Goal: Communication & Community: Answer question/provide support

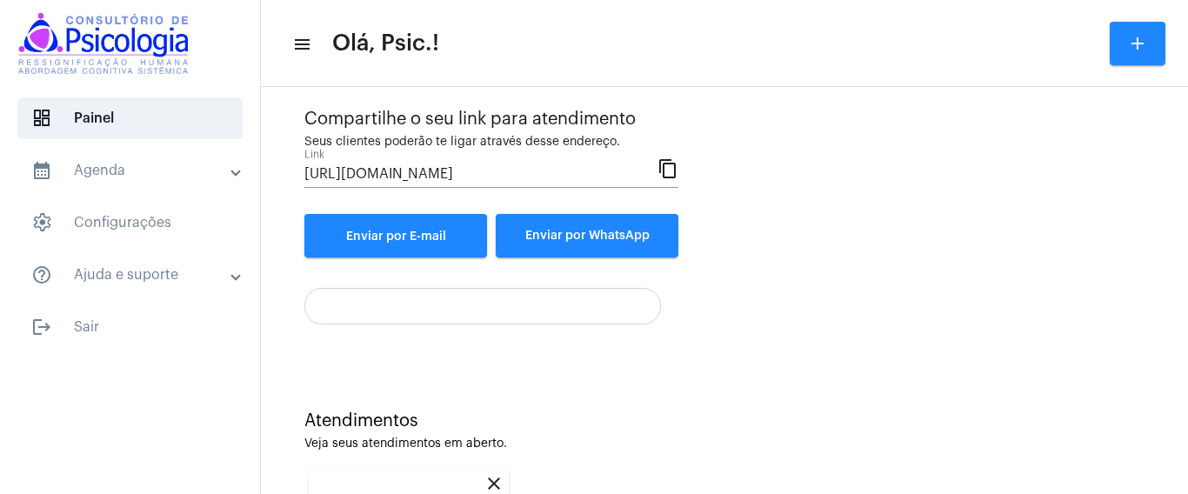
click at [490, 483] on mat-icon "close" at bounding box center [494, 483] width 21 height 21
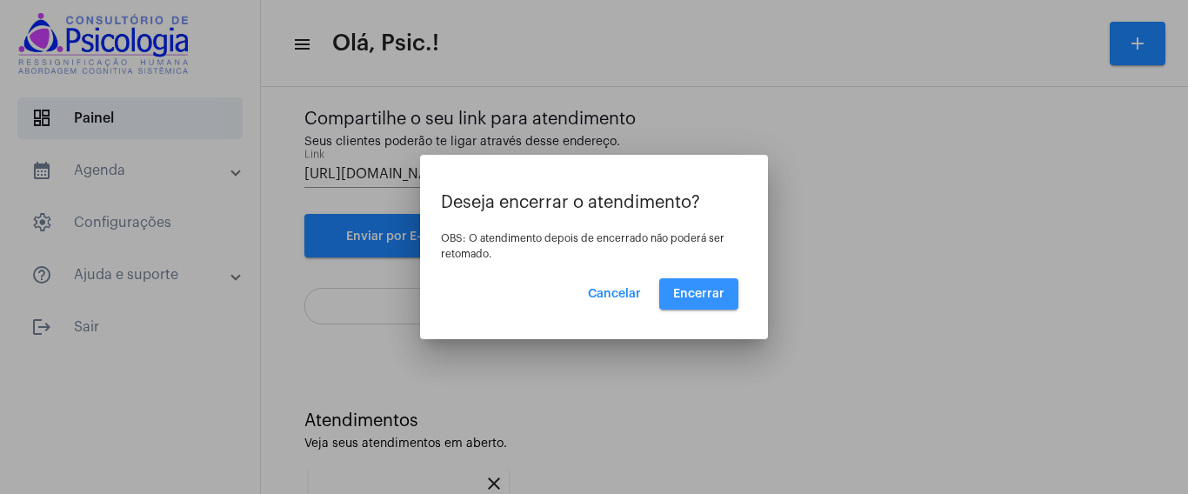
click at [687, 290] on span "Encerrar" at bounding box center [698, 294] width 51 height 12
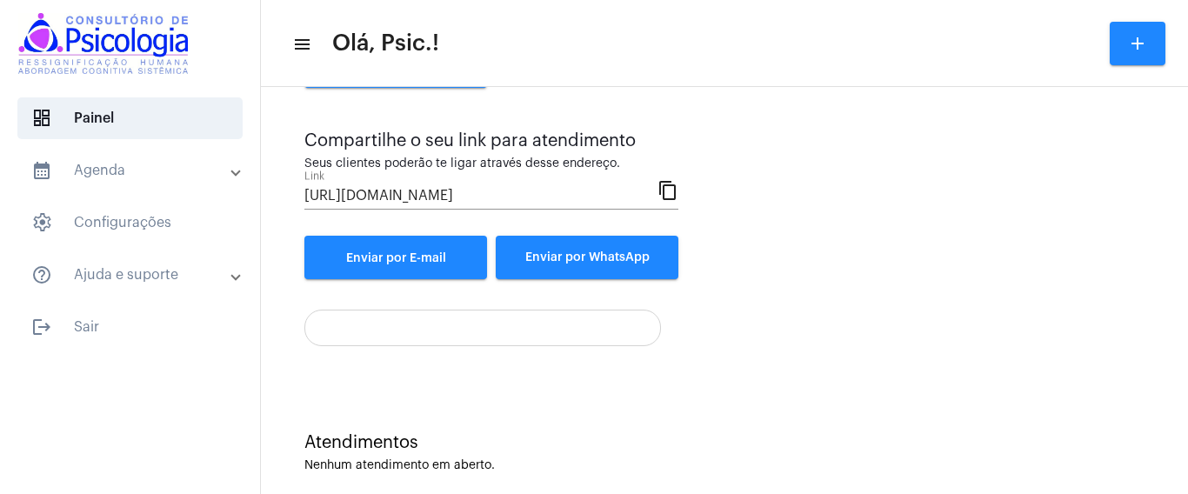
scroll to position [156, 0]
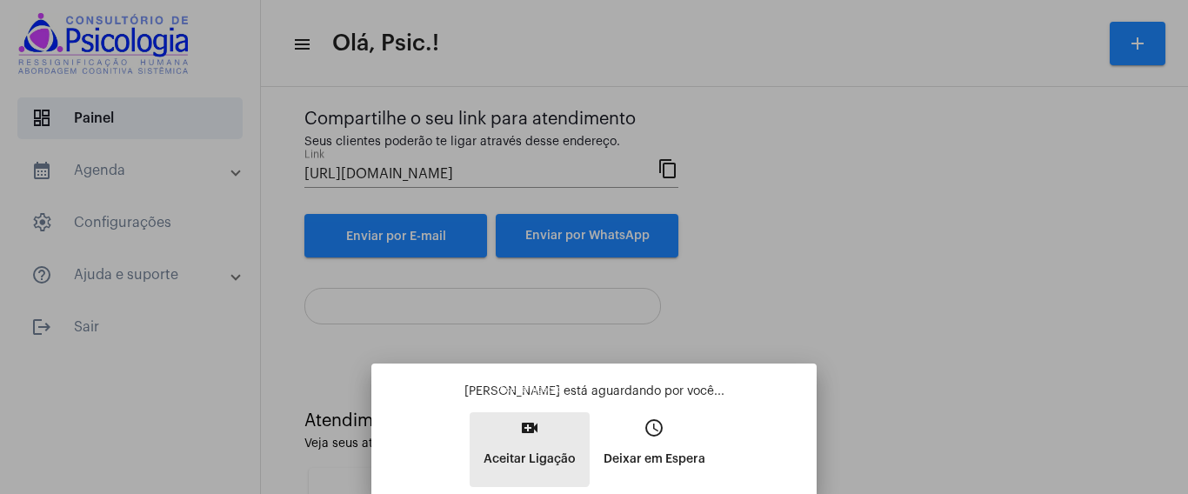
click at [520, 439] on button "video_call Aceitar Ligação" at bounding box center [530, 449] width 120 height 75
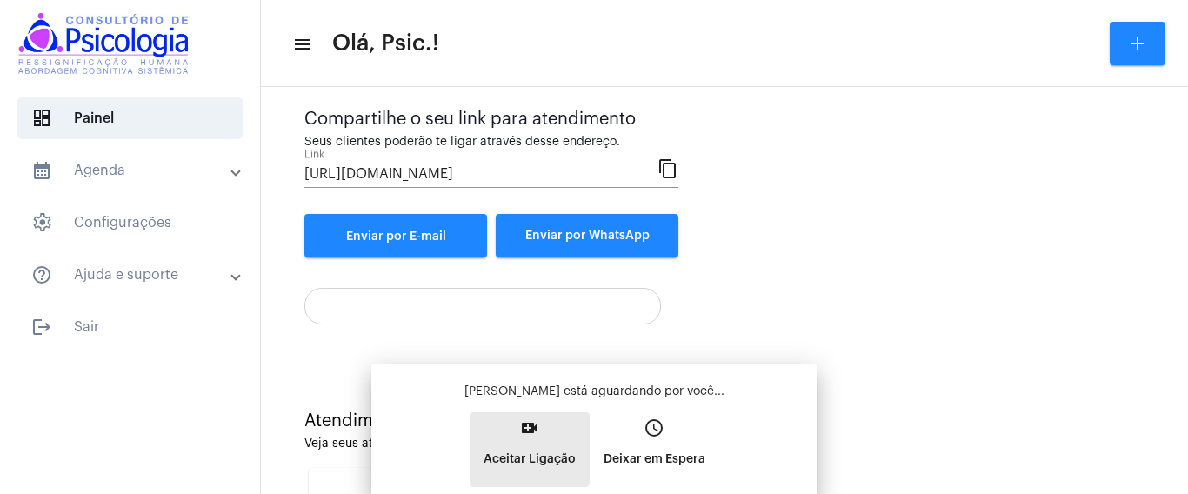
click at [520, 439] on button "video_call Aceitar Ligação" at bounding box center [530, 449] width 120 height 75
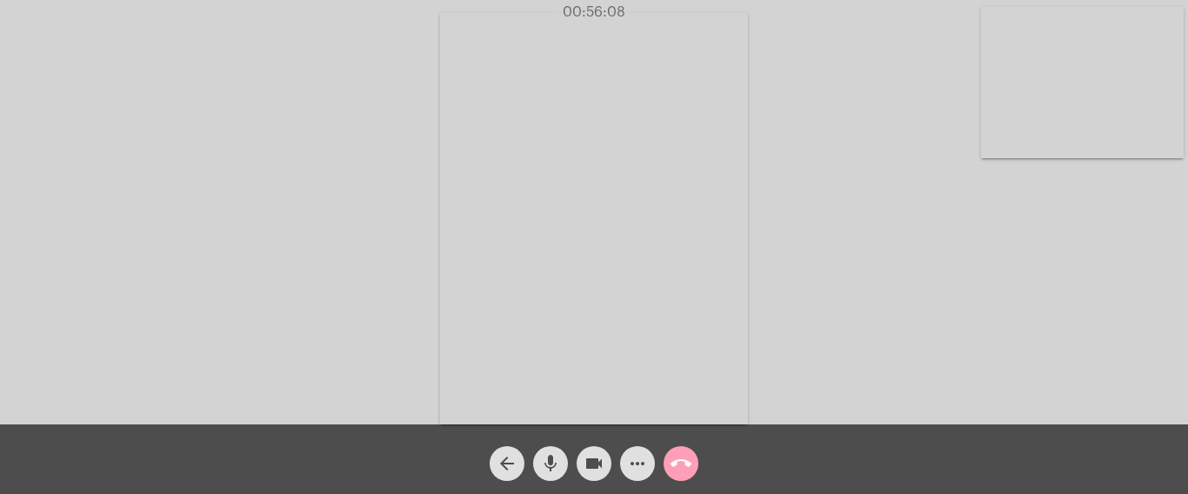
click at [684, 466] on mat-icon "call_end" at bounding box center [681, 463] width 21 height 21
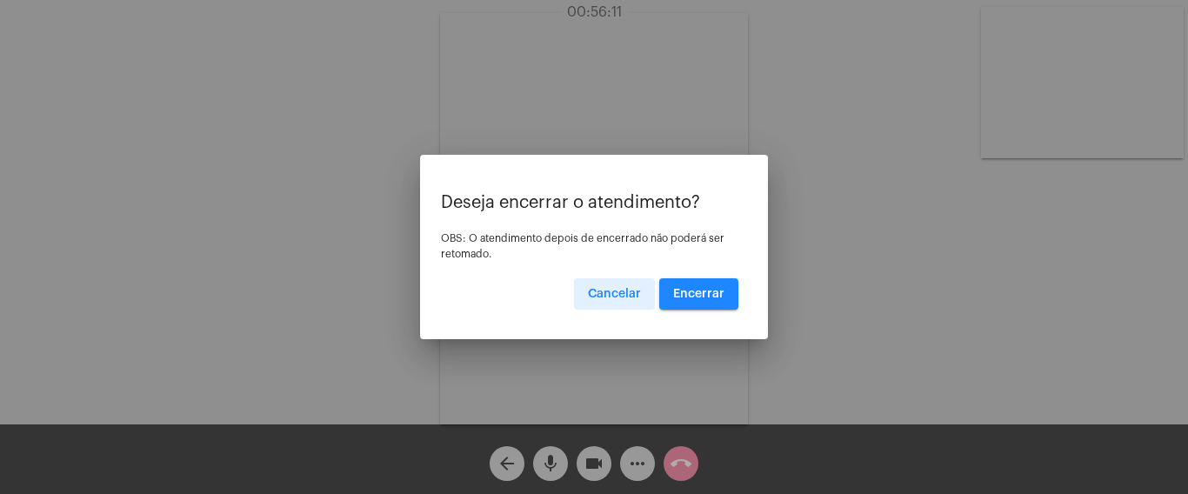
click at [695, 286] on button "Encerrar" at bounding box center [698, 293] width 79 height 31
